Goal: Transaction & Acquisition: Purchase product/service

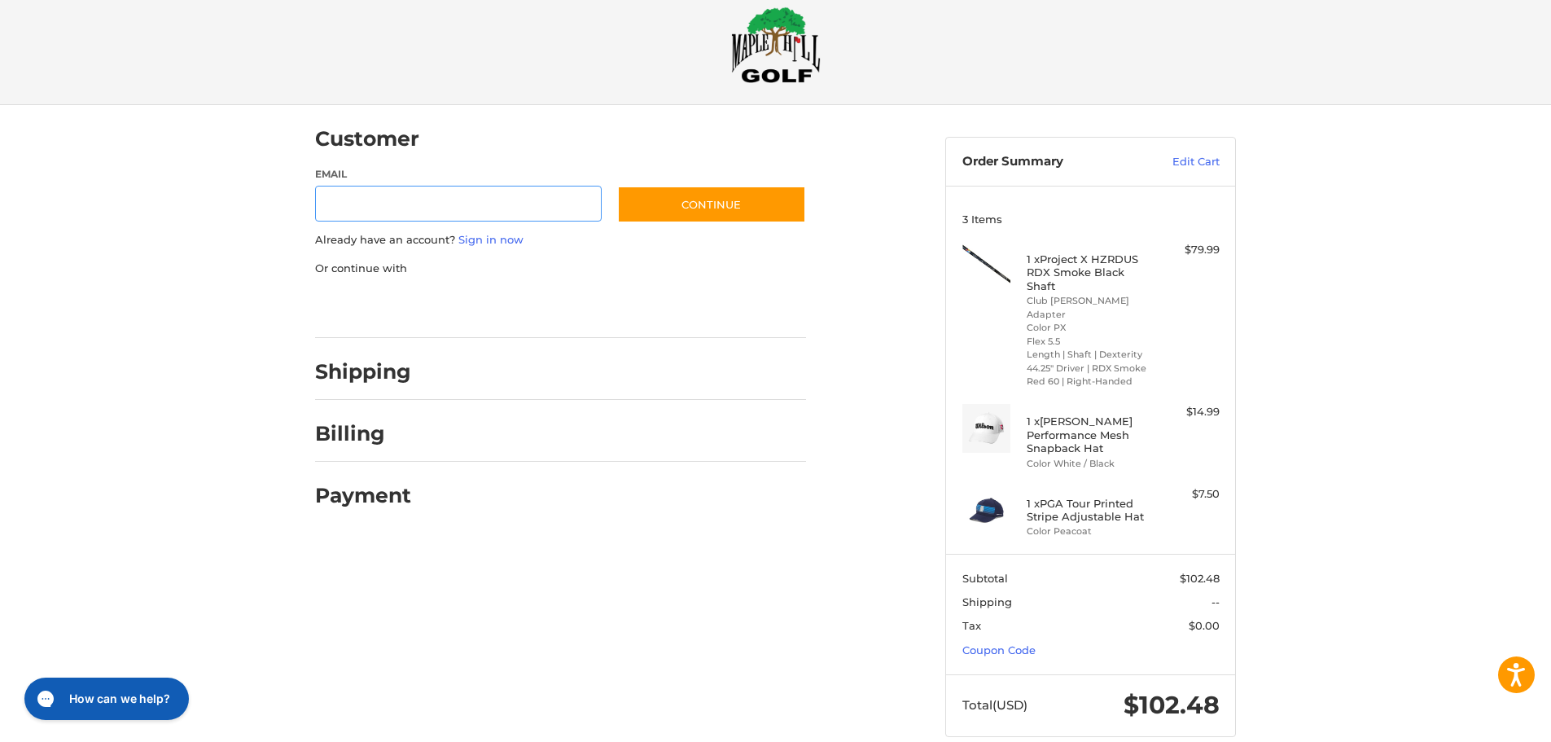
scroll to position [38, 0]
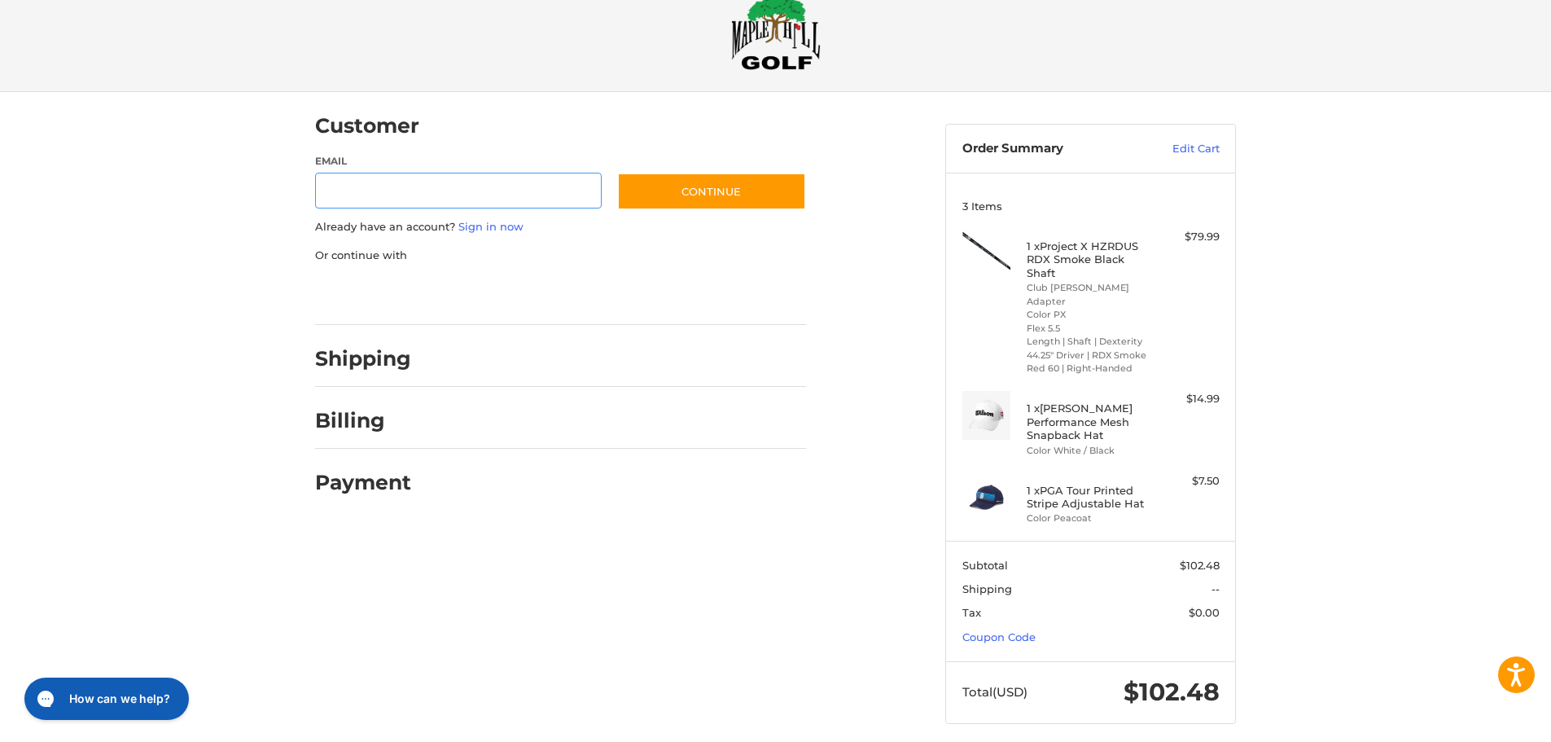
click at [336, 189] on input "Email" at bounding box center [458, 191] width 287 height 37
click at [471, 228] on link "Sign in now" at bounding box center [490, 226] width 65 height 13
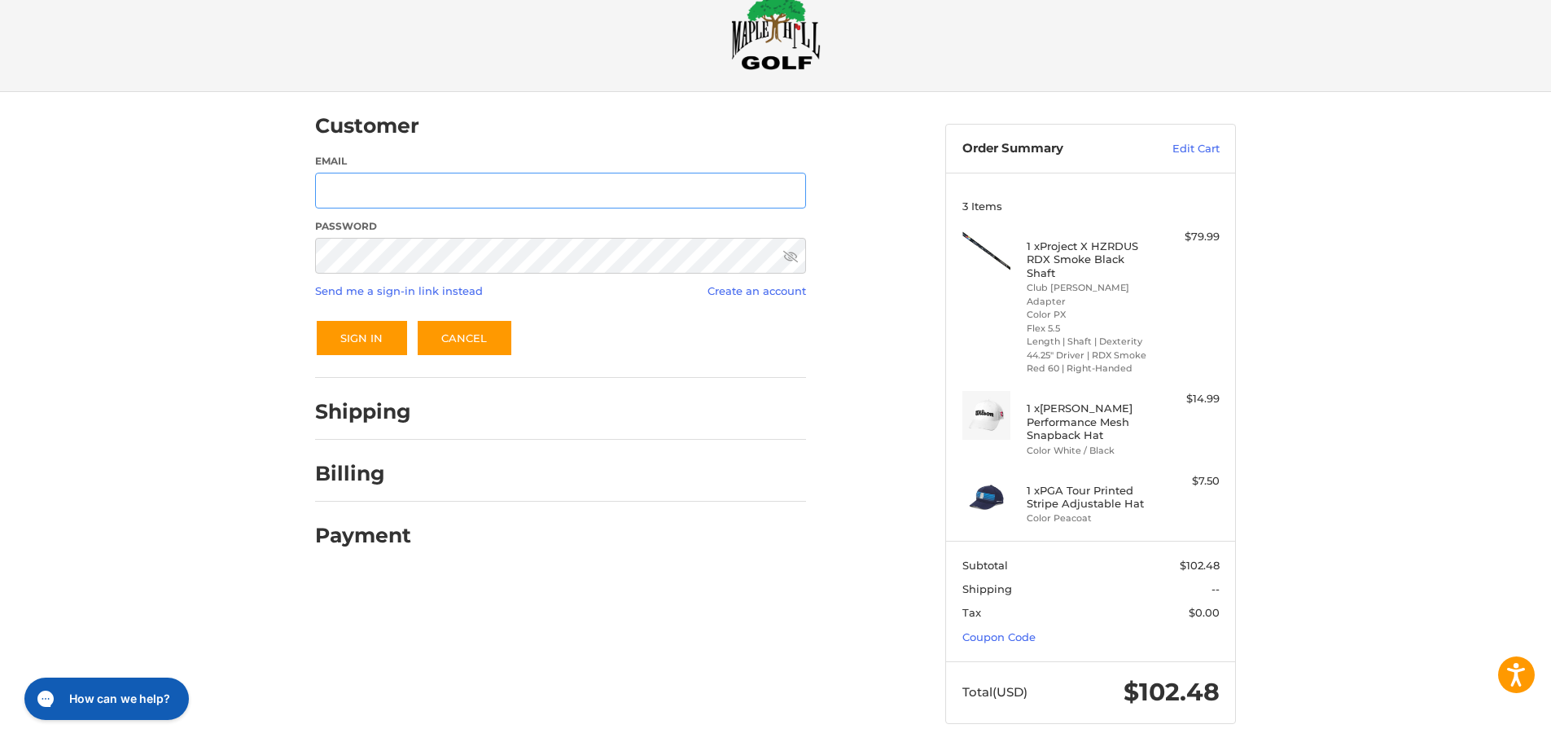
click at [434, 197] on input "Email" at bounding box center [560, 191] width 491 height 37
type input "*"
type input "**********"
click at [315, 319] on button "Sign In" at bounding box center [362, 337] width 94 height 37
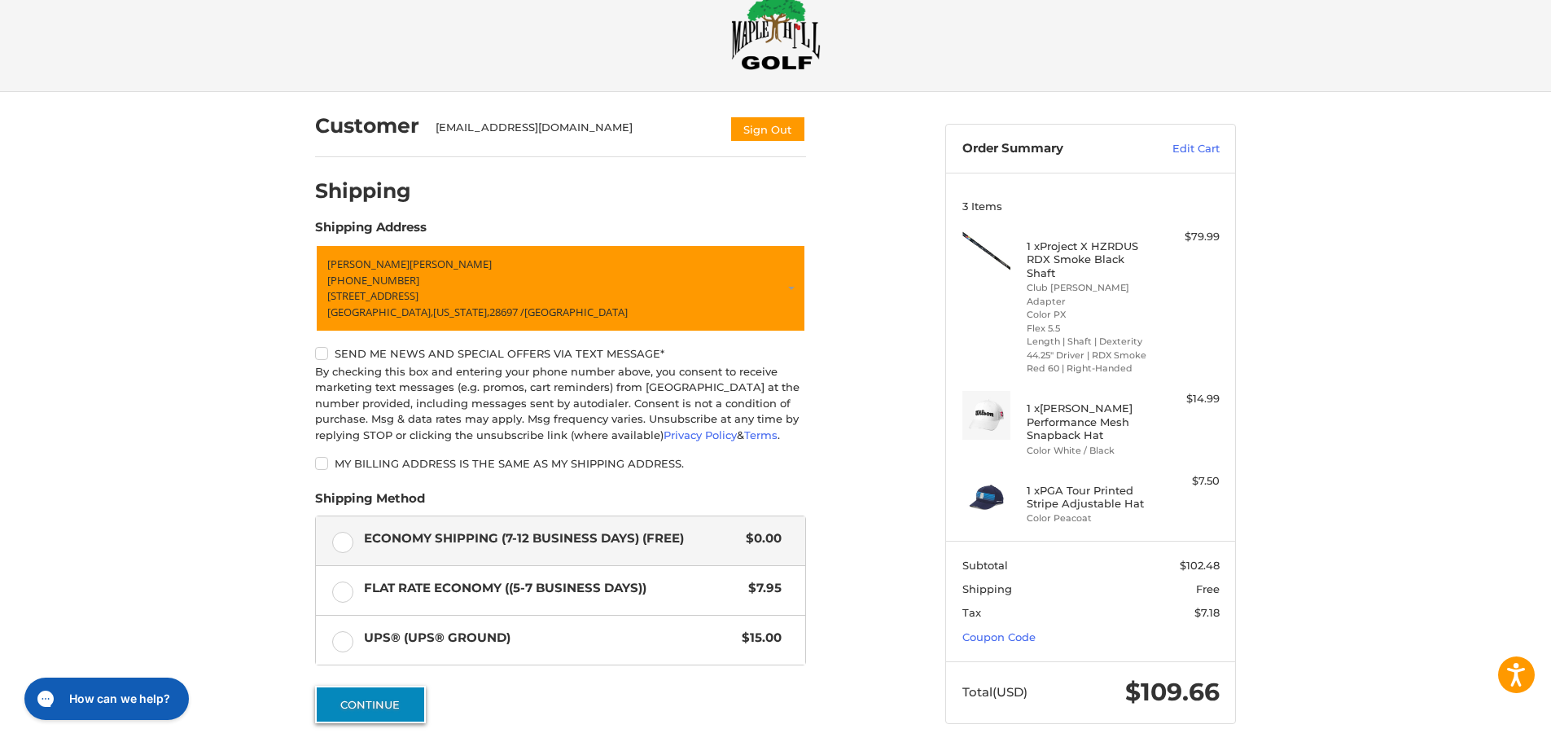
click at [391, 697] on button "Continue" at bounding box center [370, 704] width 111 height 37
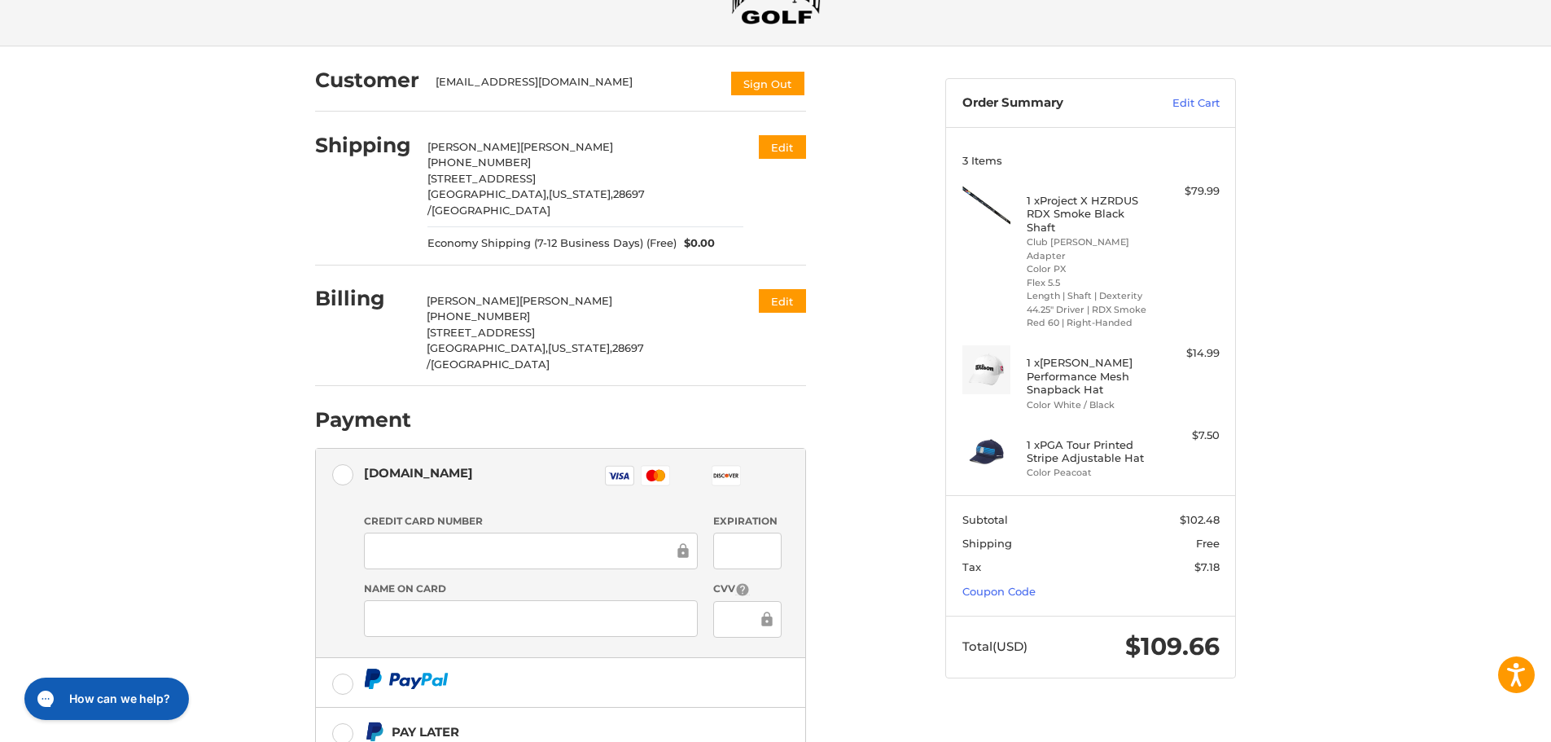
scroll to position [245, 0]
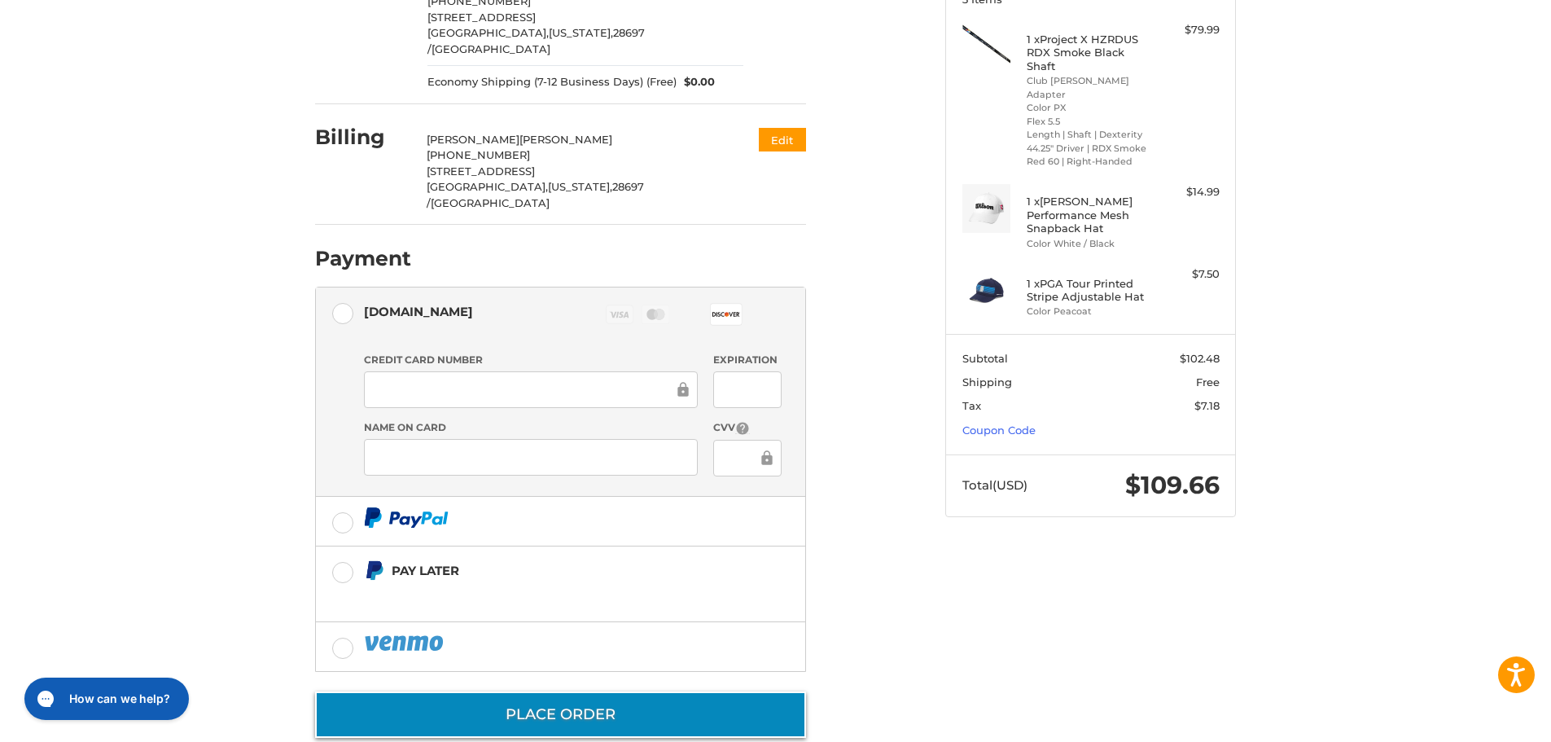
click at [555, 691] on button "Place Order" at bounding box center [560, 714] width 491 height 46
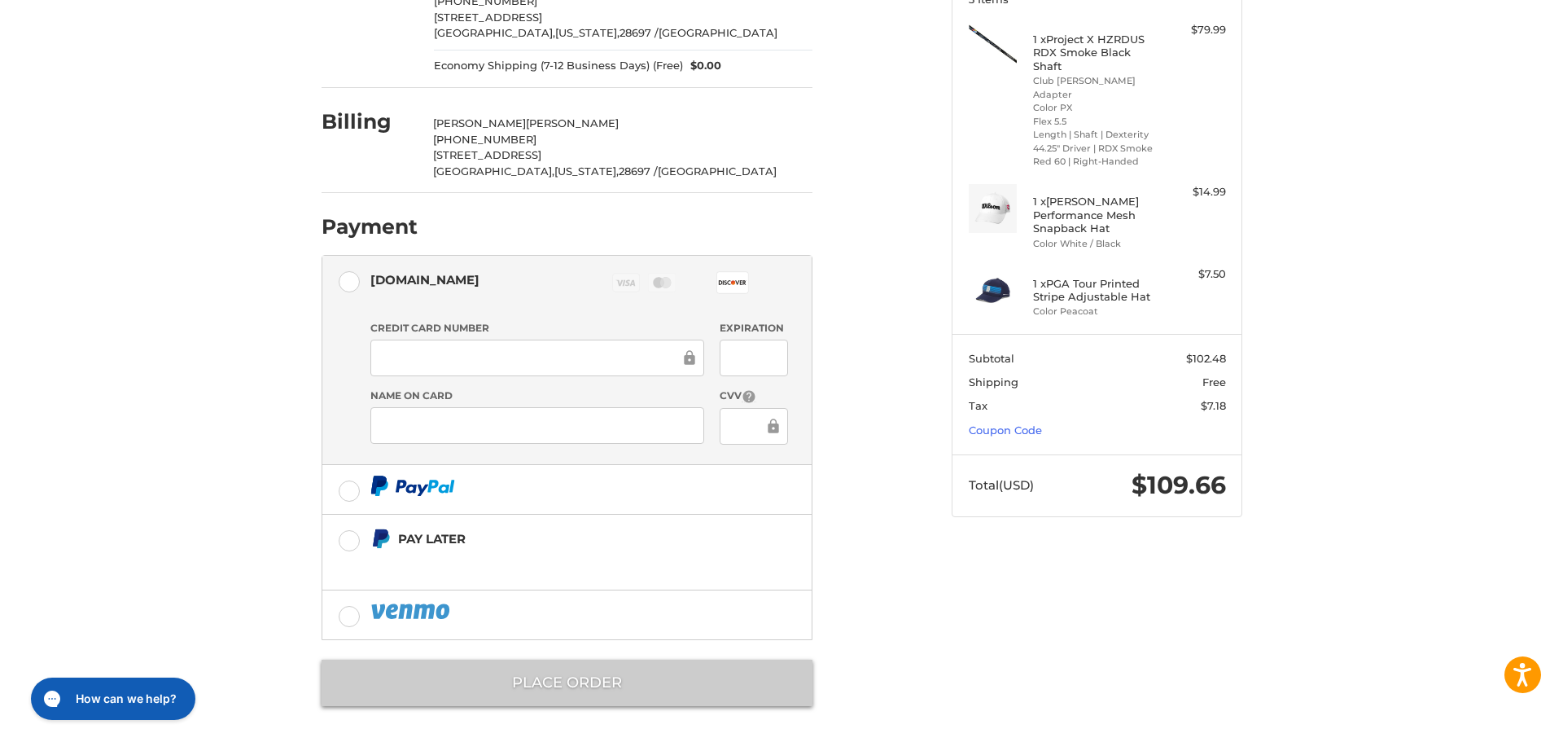
scroll to position [0, 0]
